Goal: Information Seeking & Learning: Find specific fact

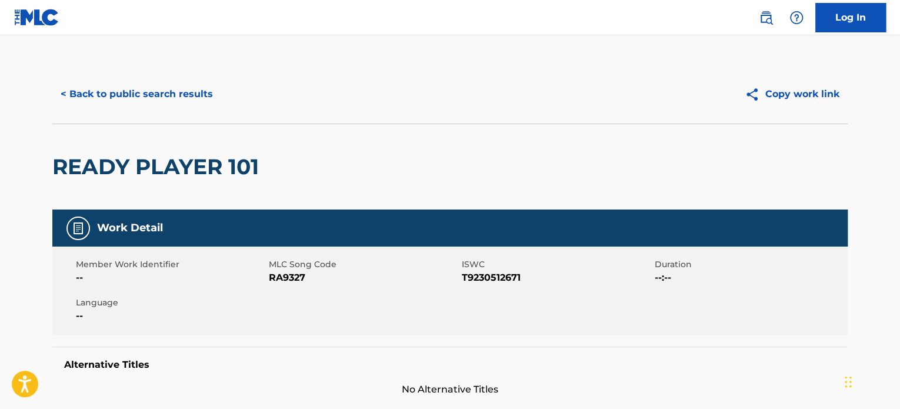
click at [189, 85] on button "< Back to public search results" at bounding box center [136, 93] width 169 height 29
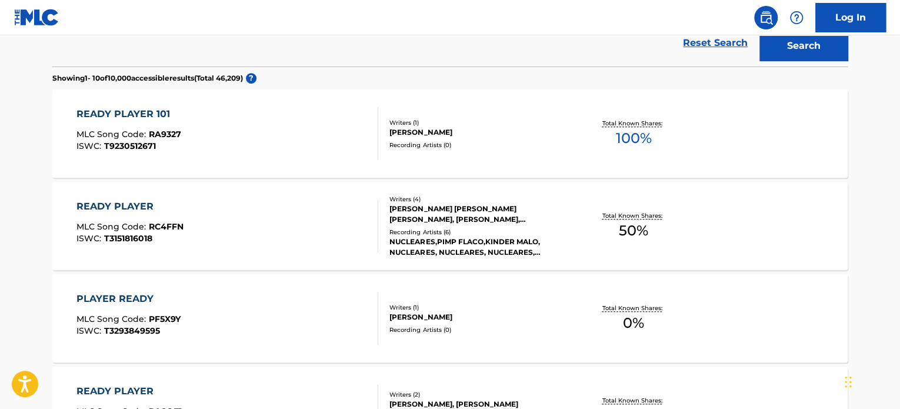
scroll to position [168, 0]
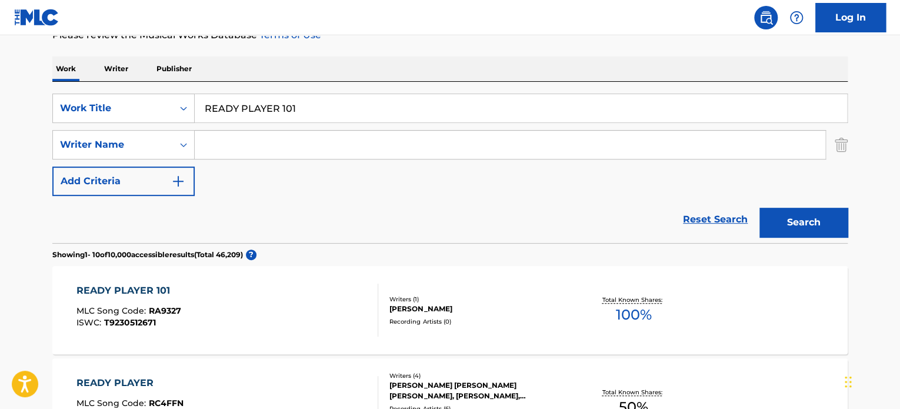
click at [283, 106] on input "READY PLAYER 101" at bounding box center [521, 108] width 652 height 28
paste input "time for friends"
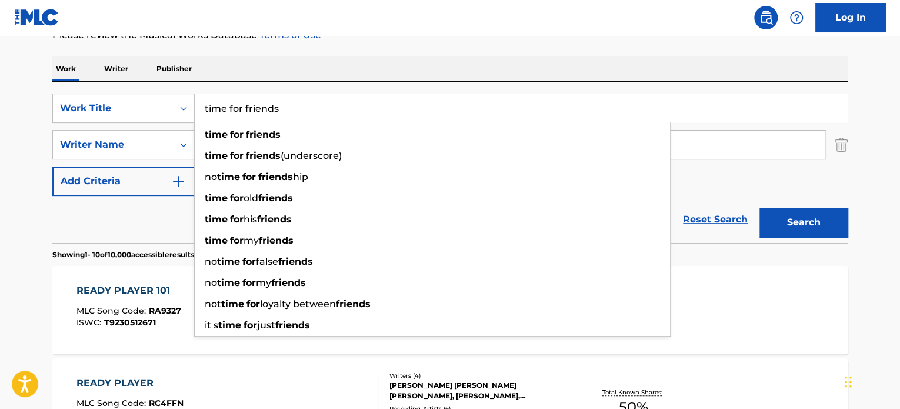
type input "time for friends"
click at [186, 211] on div "Reset Search Search" at bounding box center [449, 219] width 795 height 47
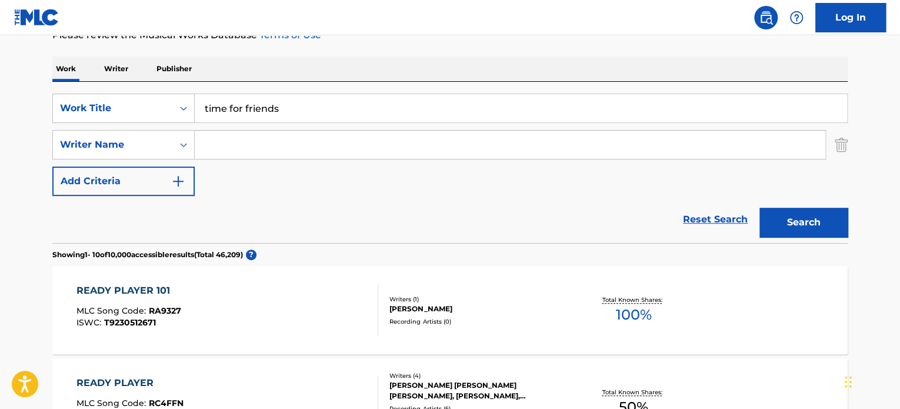
click at [223, 147] on input "Search Form" at bounding box center [510, 145] width 630 height 28
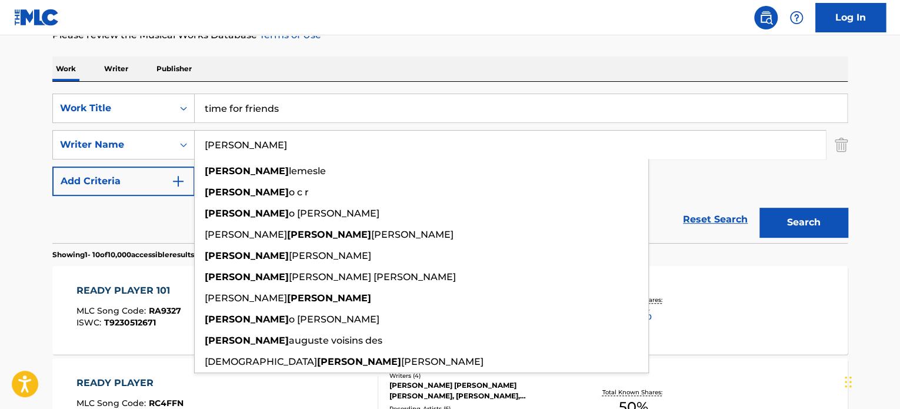
click at [223, 147] on input "[PERSON_NAME]" at bounding box center [510, 145] width 630 height 28
type input "[PERSON_NAME]"
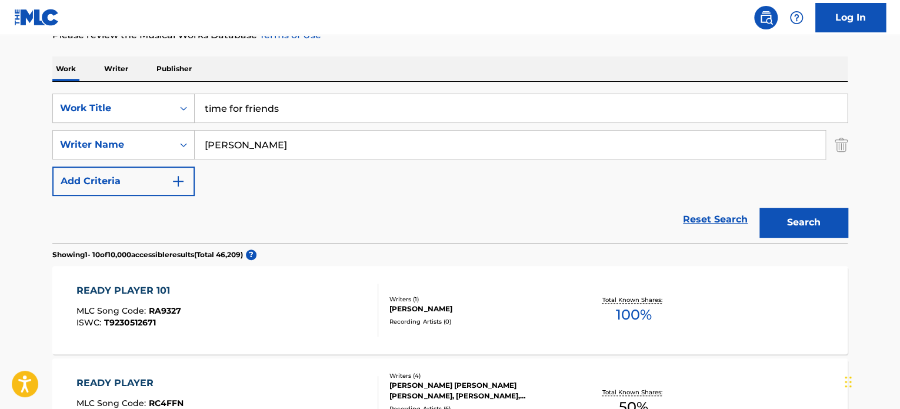
click at [810, 221] on button "Search" at bounding box center [803, 222] width 88 height 29
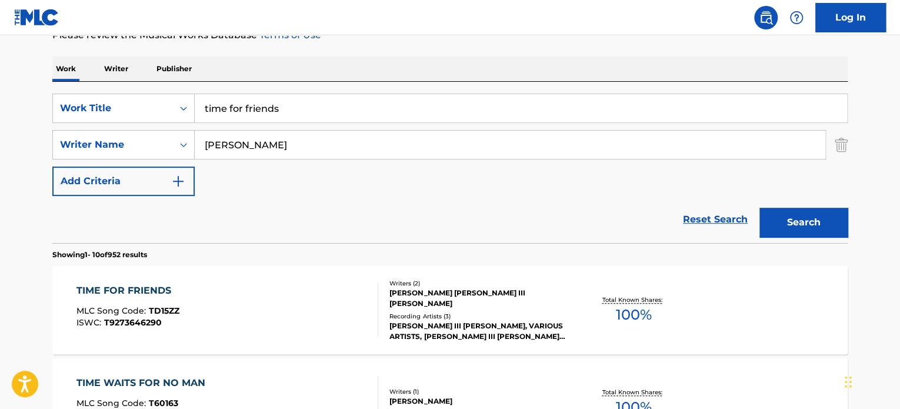
scroll to position [227, 0]
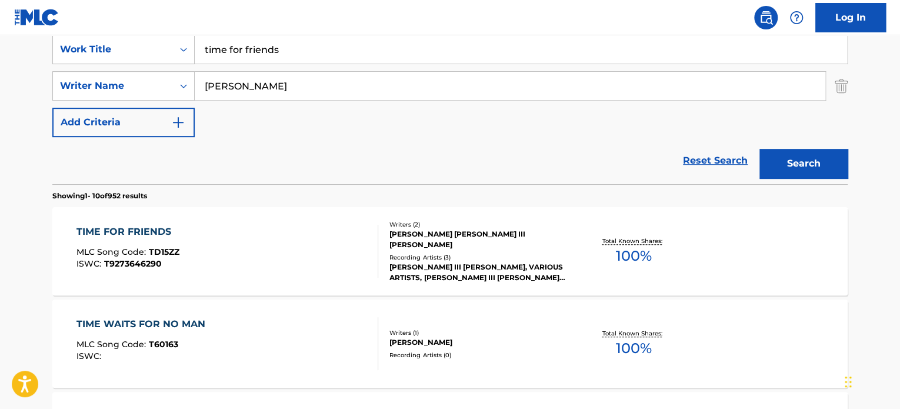
click at [298, 225] on div "TIME FOR FRIENDS MLC Song Code : TD15ZZ ISWC : T9273646290" at bounding box center [227, 251] width 302 height 53
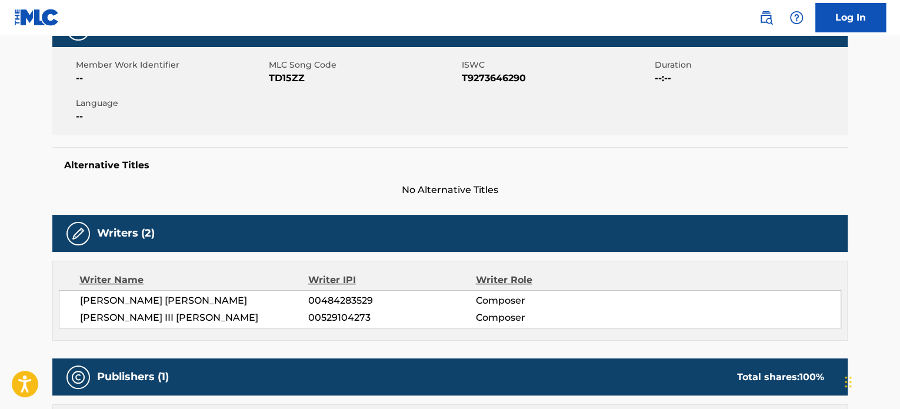
scroll to position [294, 0]
